Goal: Find specific page/section: Find specific page/section

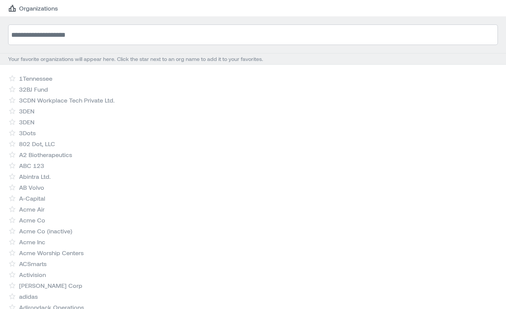
click at [91, 36] on input at bounding box center [253, 35] width 490 height 20
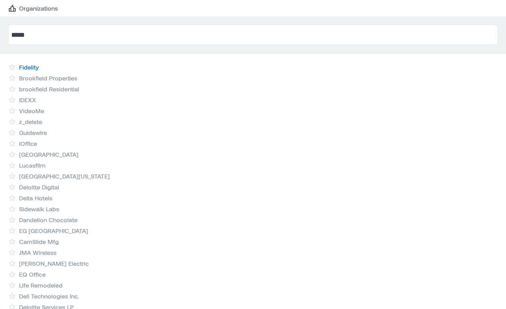
type input "*****"
click at [38, 68] on link "Fidelity" at bounding box center [29, 67] width 20 height 8
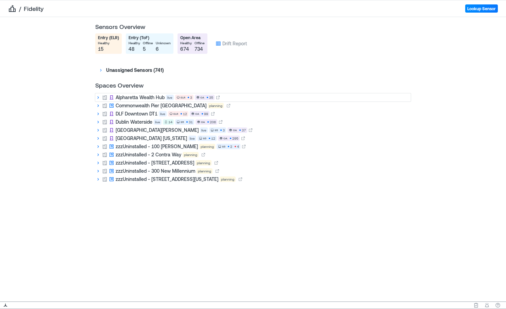
click at [97, 98] on icon at bounding box center [97, 97] width 5 height 5
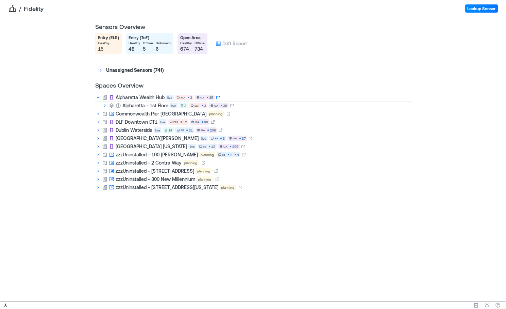
click at [217, 97] on icon at bounding box center [217, 97] width 3 height 3
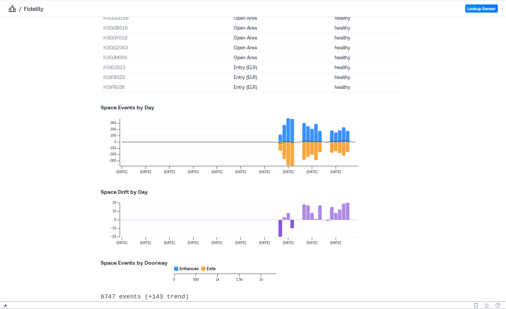
scroll to position [343, 0]
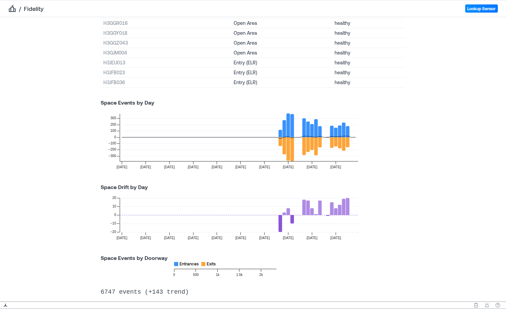
click at [345, 132] on icon at bounding box center [343, 130] width 3 height 15
click at [347, 204] on icon at bounding box center [347, 206] width 3 height 17
click at [343, 205] on icon at bounding box center [343, 207] width 3 height 16
